Goal: Transaction & Acquisition: Purchase product/service

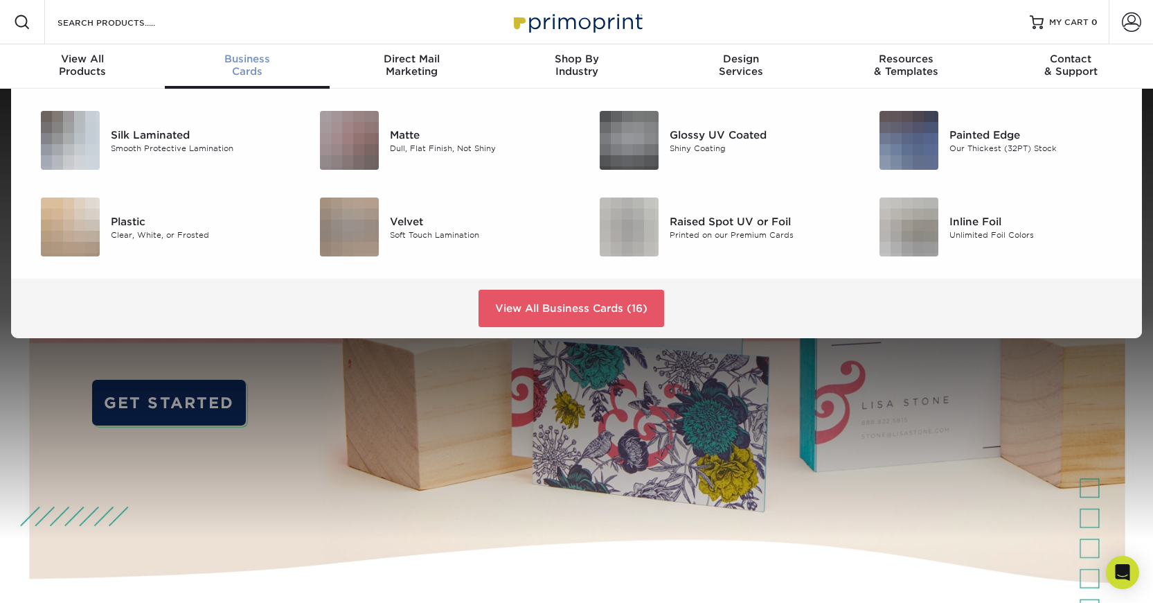
click at [225, 58] on span "Business" at bounding box center [247, 59] width 165 height 12
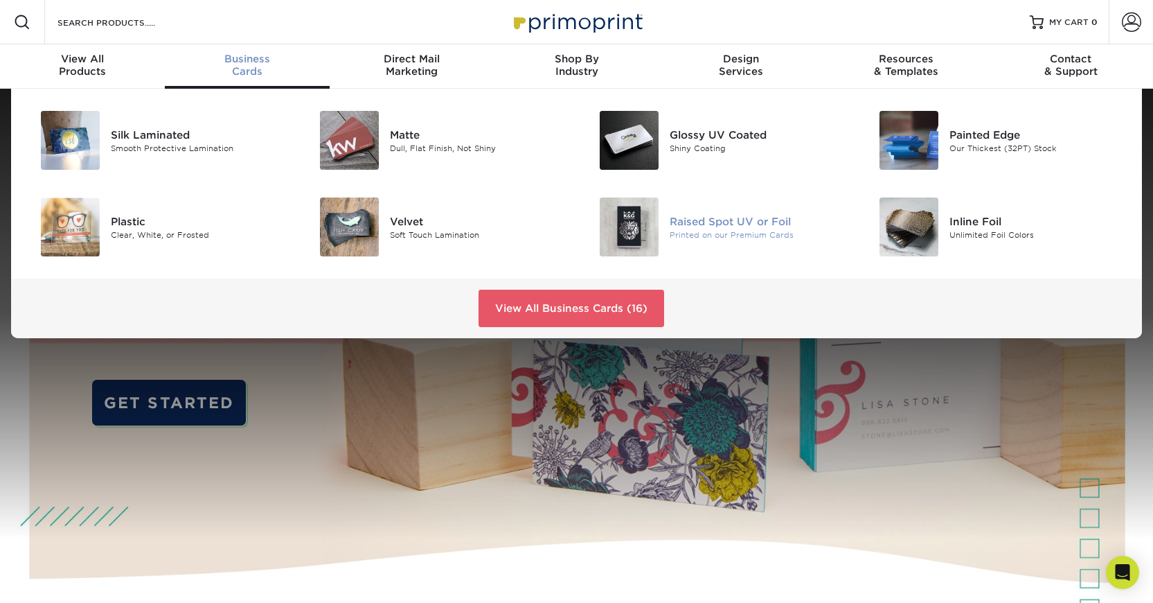
click at [686, 223] on div "Raised Spot UV or Foil" at bounding box center [758, 220] width 176 height 15
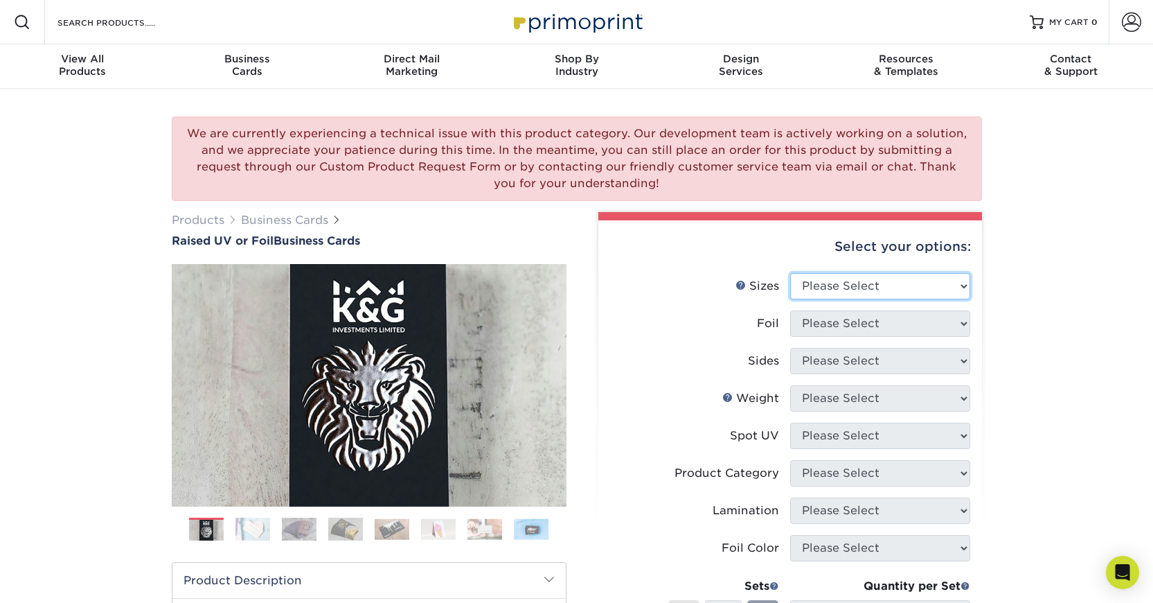
select select "2.00x3.50"
click option "2" x 3.5" - Standard" at bounding box center [0, 0] width 0 height 0
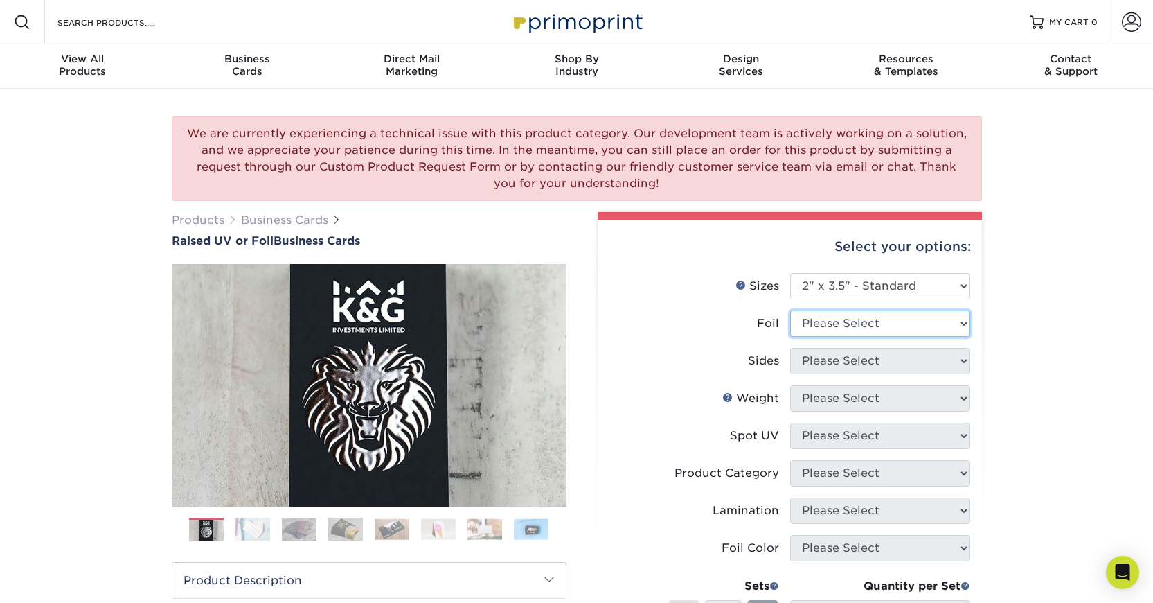
select select "0"
select select "32d3c223-f82c-492b-b915-ba065a00862f"
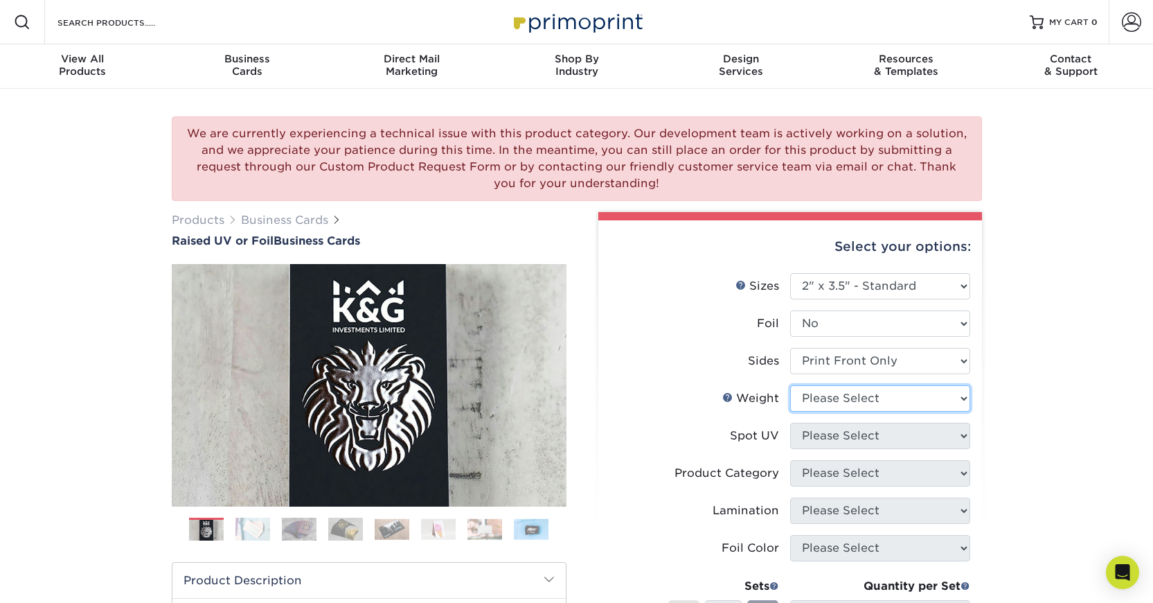
select select "16PT"
select select "1"
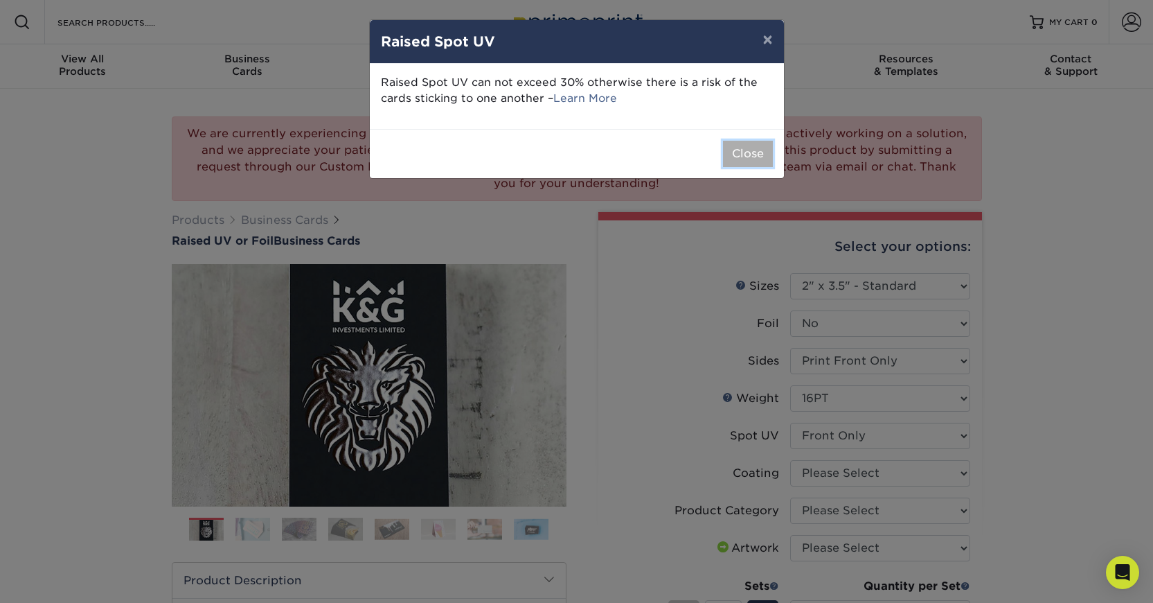
click at [742, 150] on button "Close" at bounding box center [748, 154] width 50 height 26
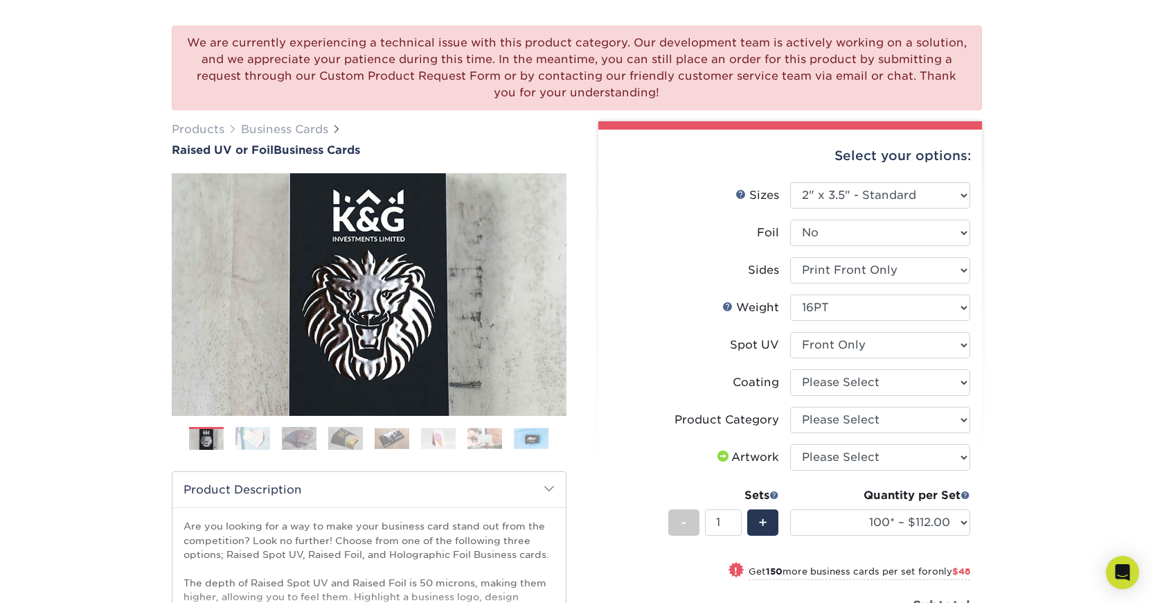
scroll to position [145, 0]
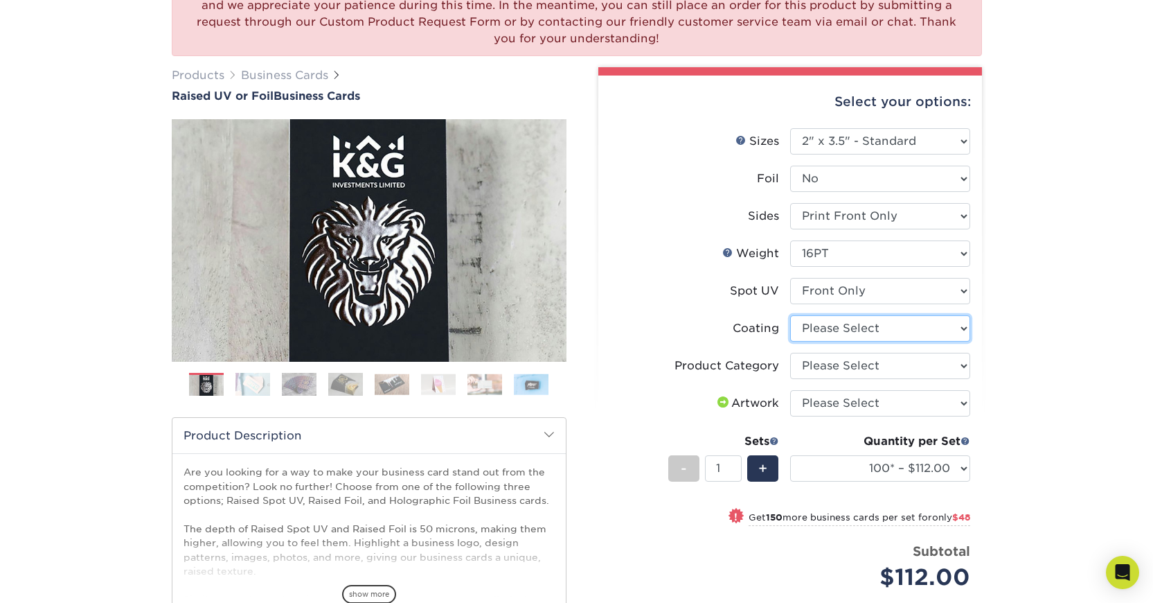
select select "3e7618de-abca-4bda-9f97-8b9129e913d8"
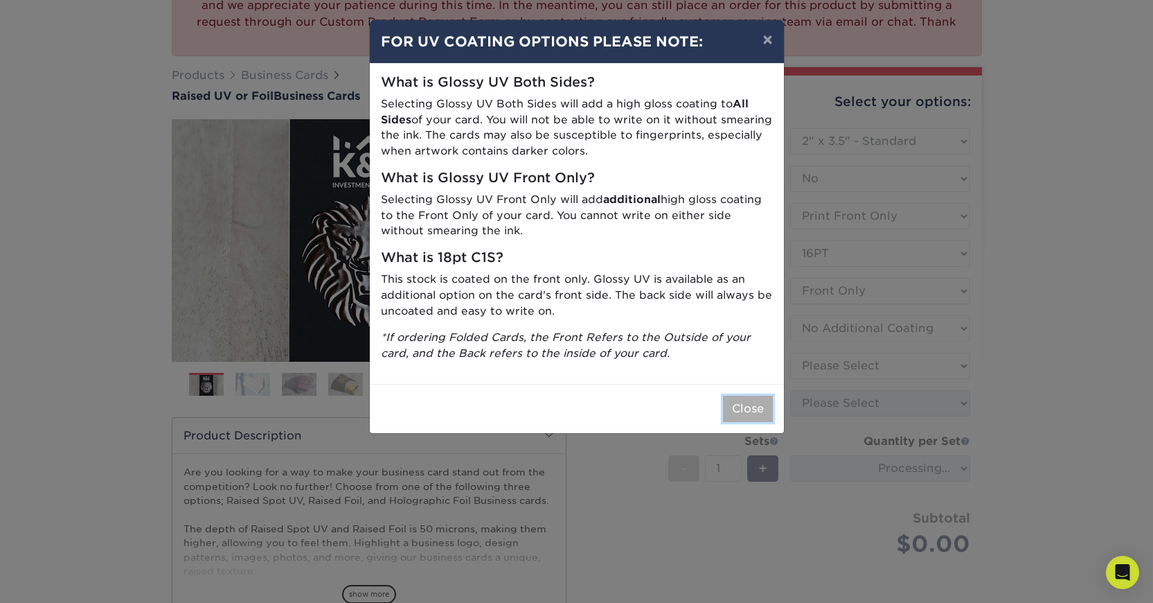
click at [745, 407] on button "Close" at bounding box center [748, 408] width 50 height 26
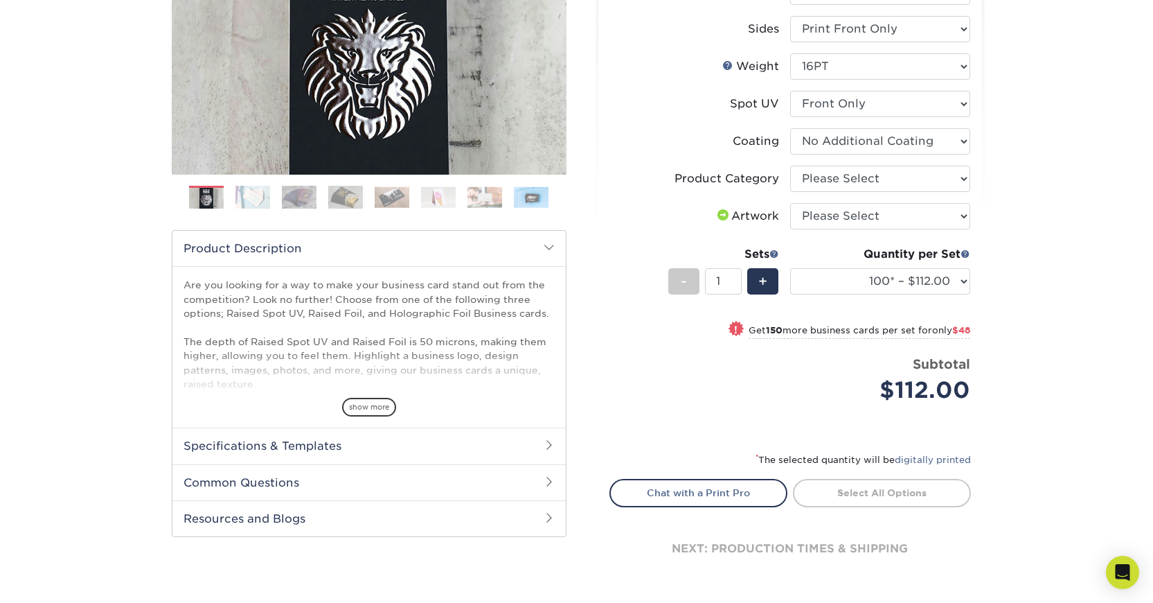
scroll to position [337, 0]
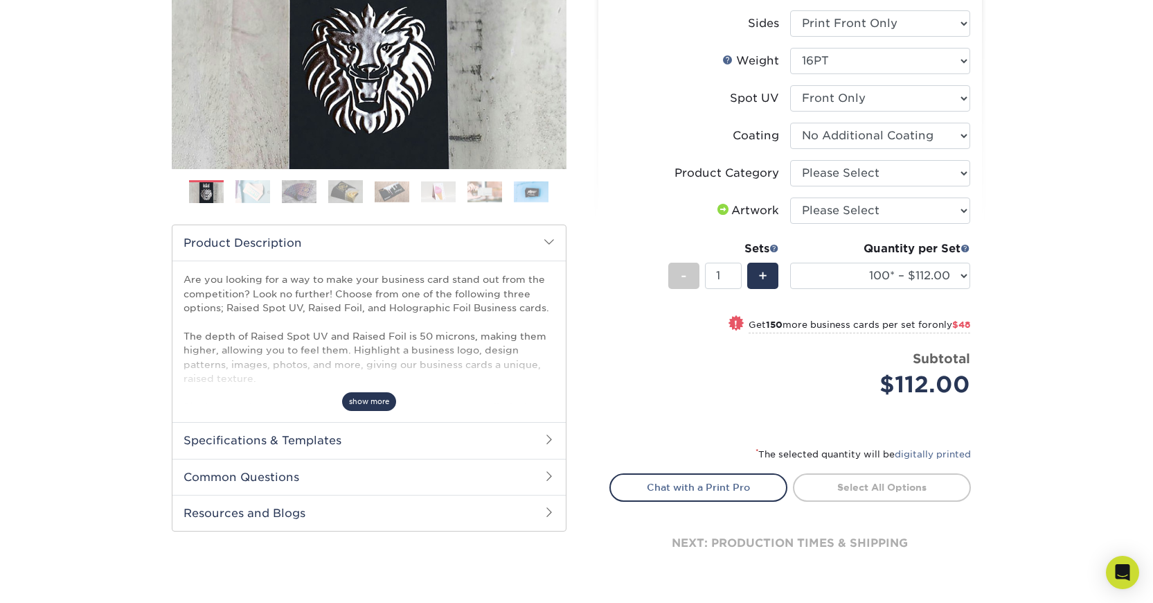
click at [366, 398] on span "show more" at bounding box center [369, 401] width 54 height 19
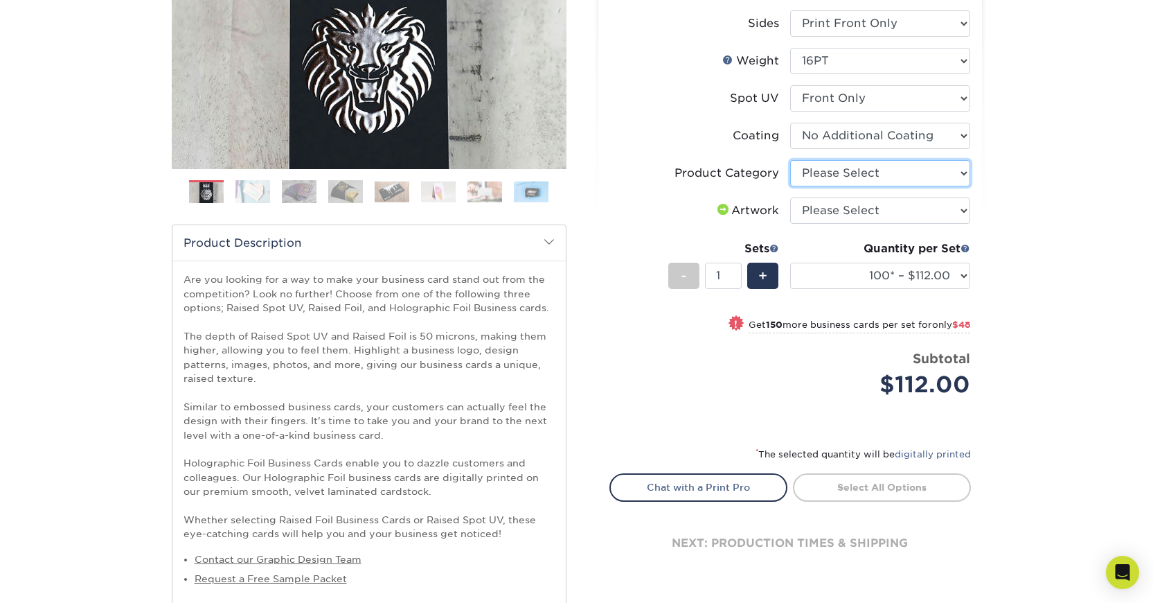
select select "3b5148f1-0588-4f88-a218-97bcfdce65c1"
click option "Business Cards" at bounding box center [0, 0] width 0 height 0
select select "upload"
click option "I will upload files" at bounding box center [0, 0] width 0 height 0
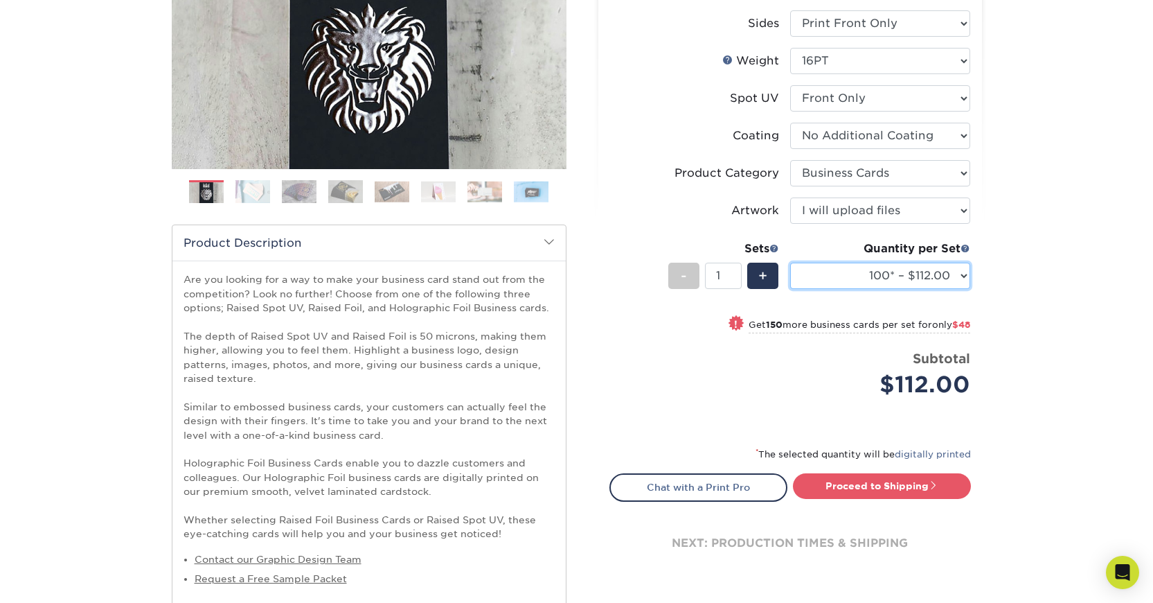
select select "500* – $216.00"
click option "500* – $216.00" at bounding box center [0, 0] width 0 height 0
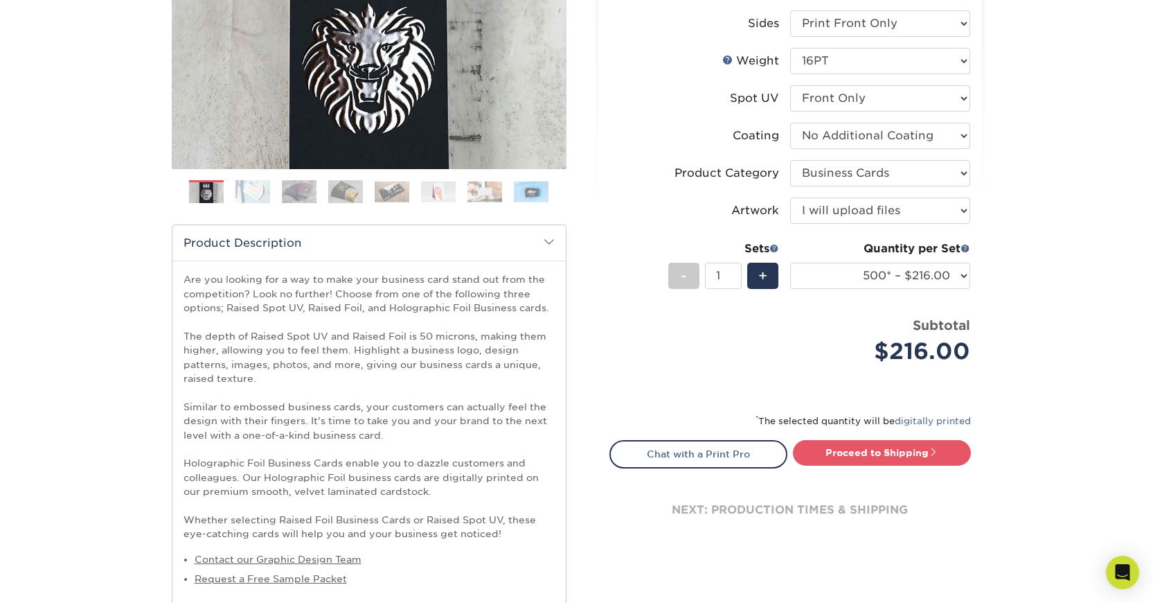
click at [1060, 271] on div "We are currently experiencing a technical issue with this product category. Our…" at bounding box center [576, 261] width 1153 height 1021
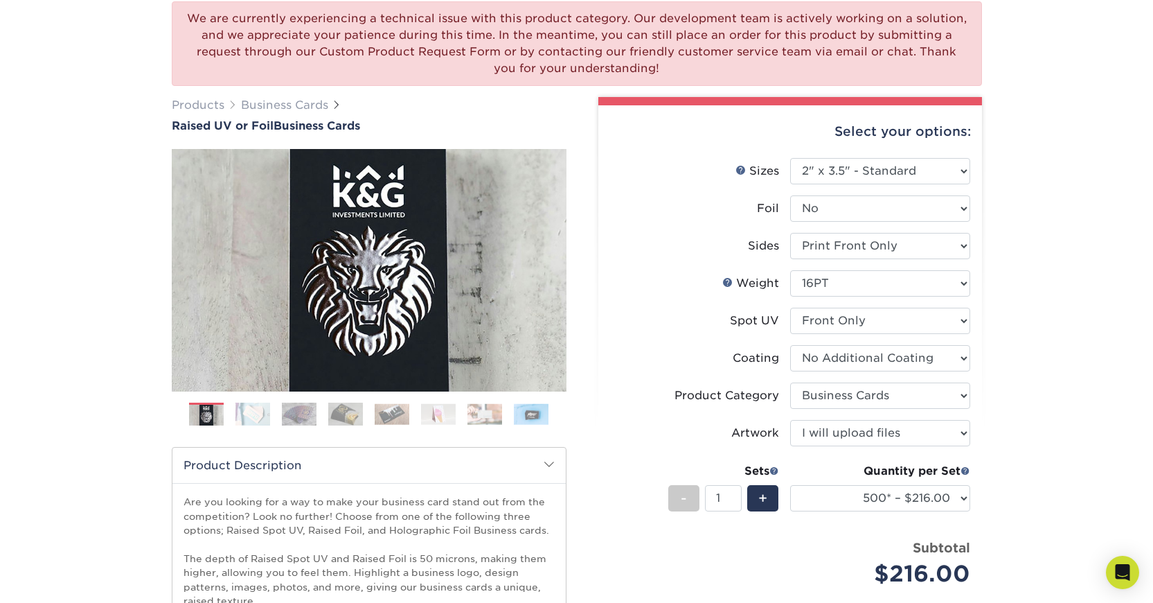
scroll to position [0, 0]
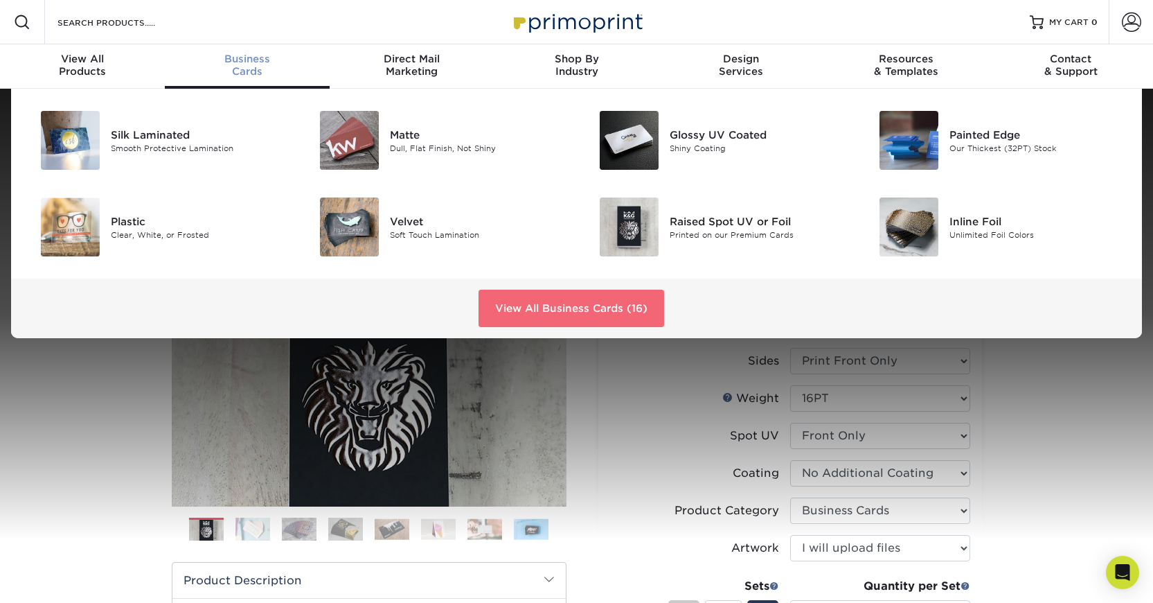
click at [557, 292] on link "View All Business Cards (16)" at bounding box center [572, 307] width 186 height 37
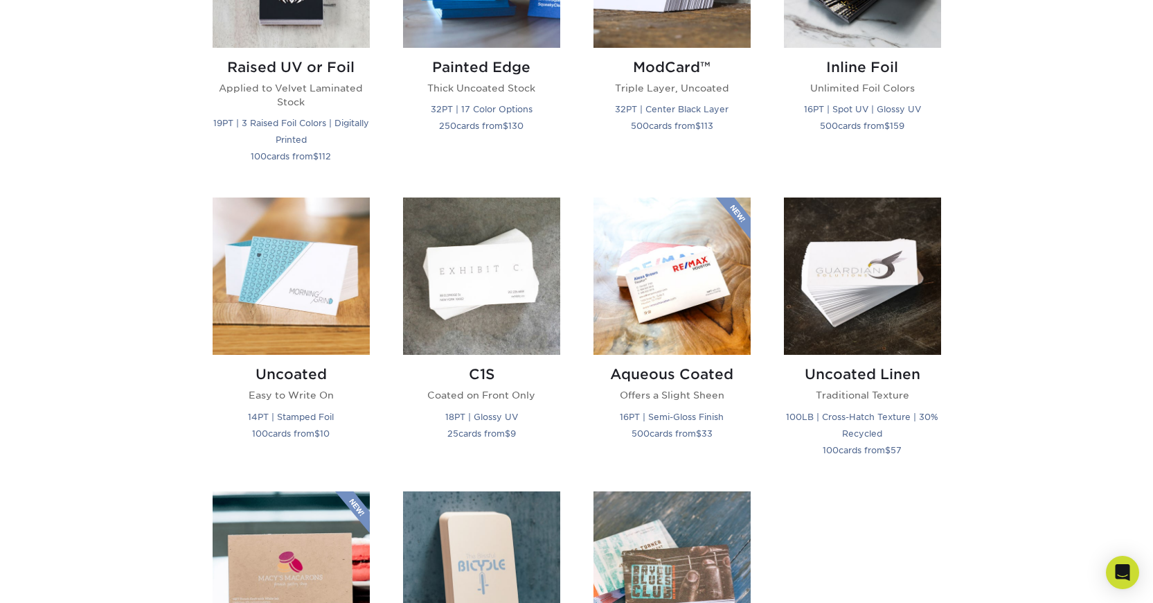
scroll to position [1089, 0]
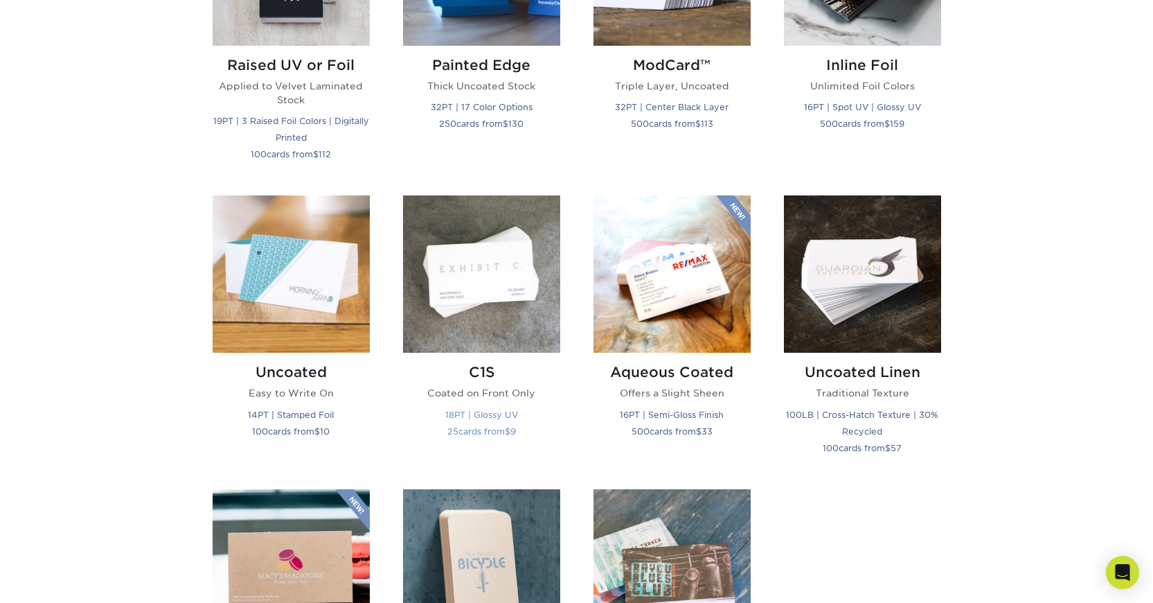
click at [483, 290] on img at bounding box center [481, 273] width 157 height 157
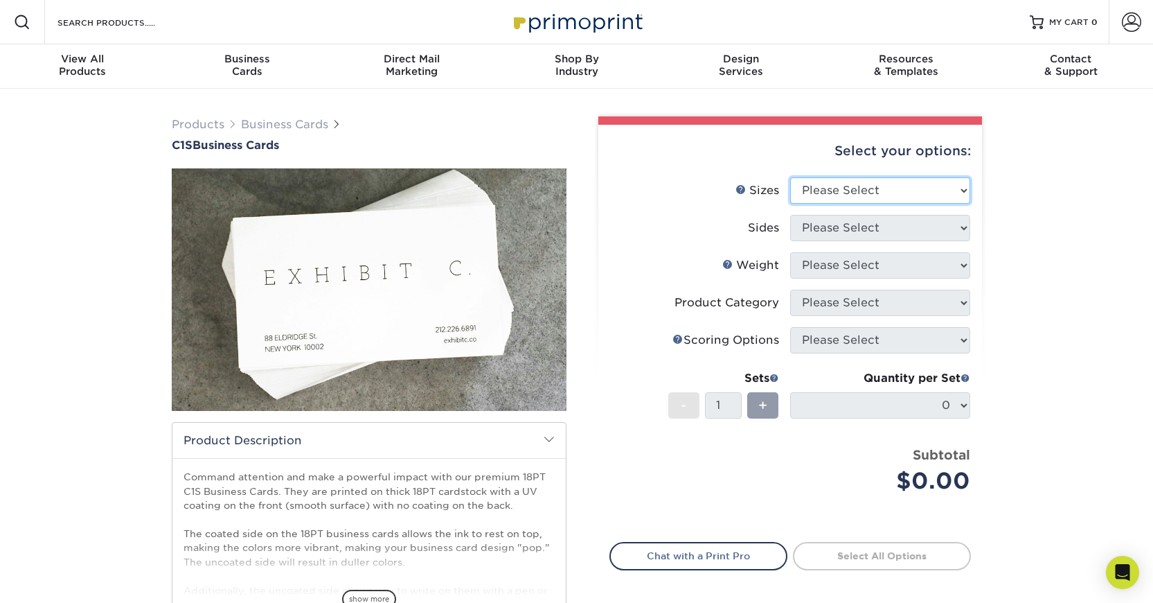
select select "2.00x3.50"
click option "2" x 3.5" - Standard" at bounding box center [0, 0] width 0 height 0
select select "32d3c223-f82c-492b-b915-ba065a00862f"
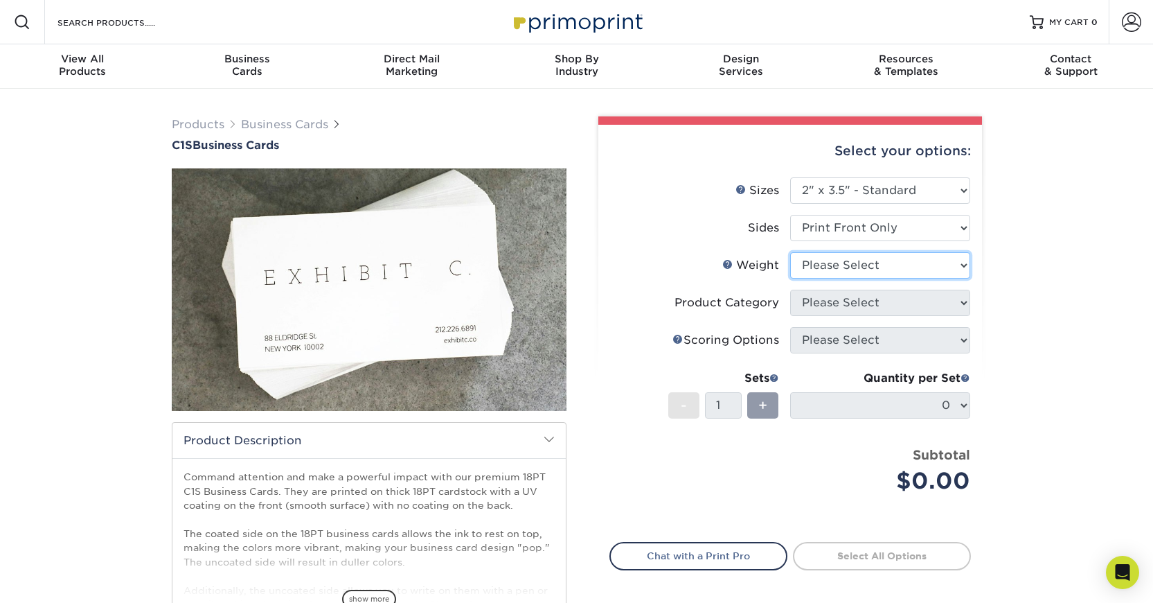
select select "18PTC1S"
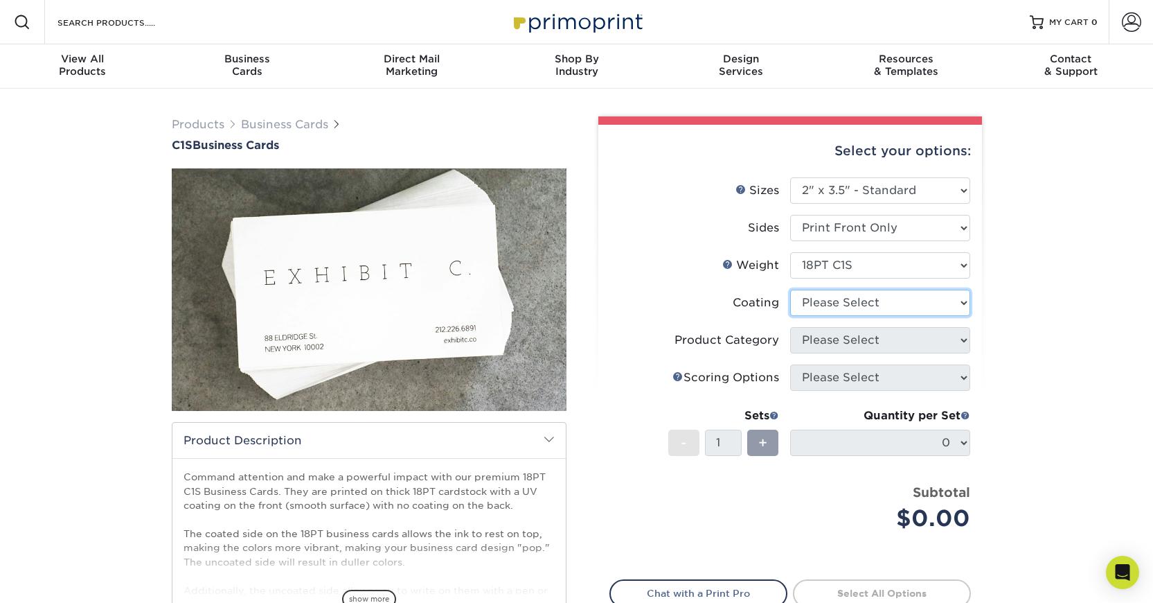
select select "1e8116af-acfc-44b1-83dc-8181aa338834"
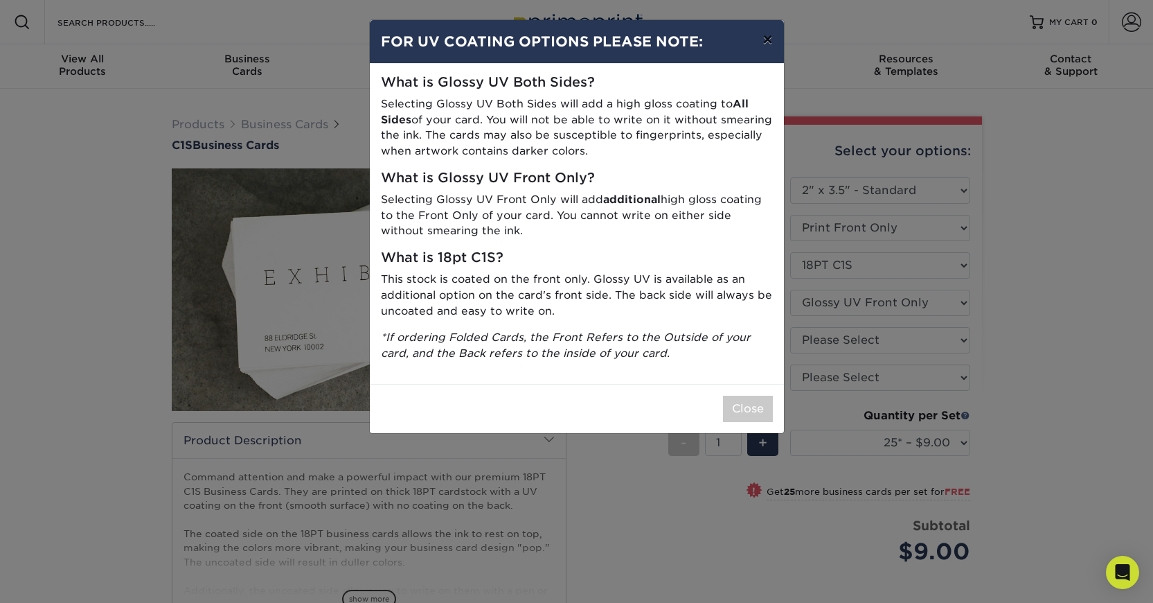
click at [766, 41] on button "×" at bounding box center [767, 39] width 32 height 39
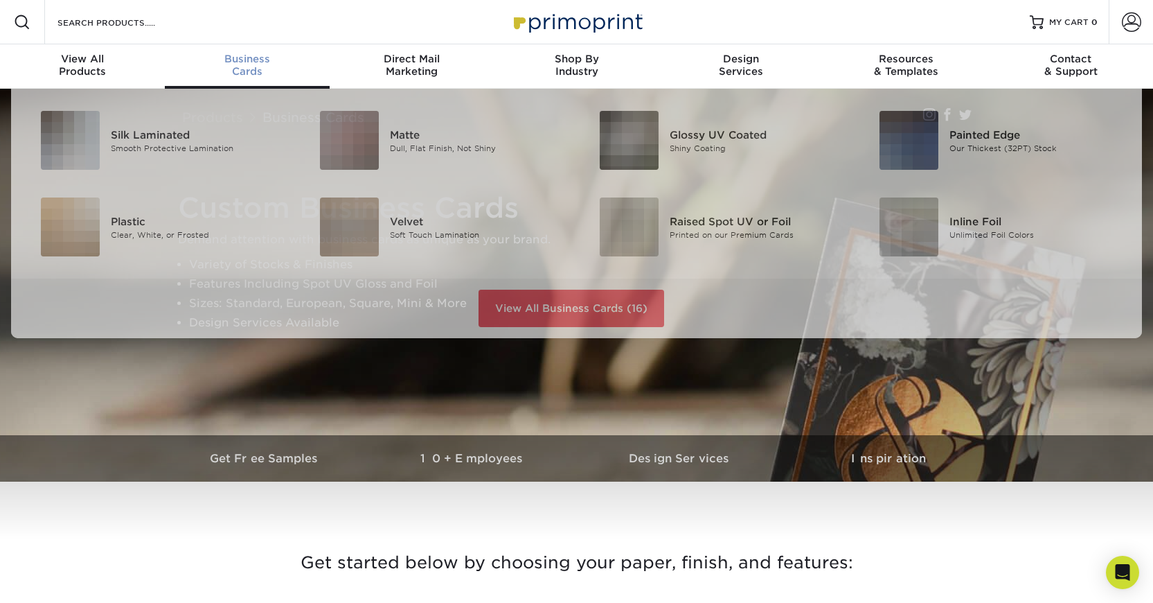
click at [268, 69] on div "Business Cards" at bounding box center [247, 65] width 165 height 25
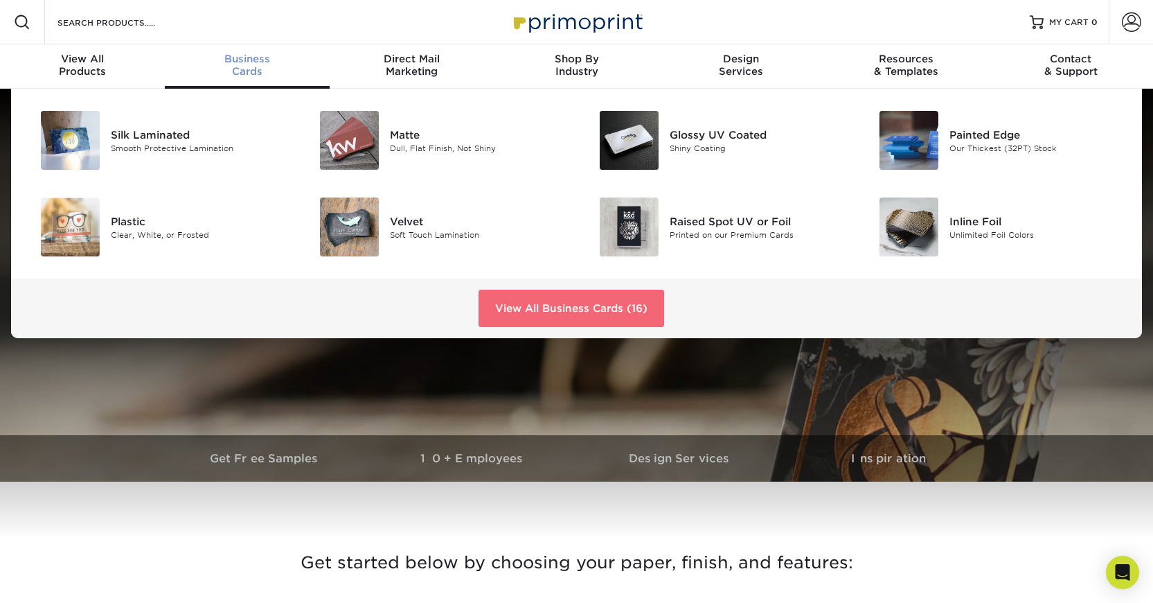
click at [527, 303] on link "View All Business Cards (16)" at bounding box center [572, 307] width 186 height 37
